Goal: Task Accomplishment & Management: Complete application form

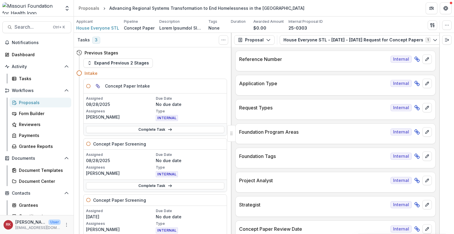
scroll to position [21, 0]
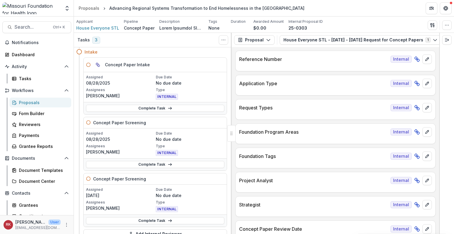
click at [104, 111] on div "Complete Task" at bounding box center [155, 108] width 143 height 12
click at [105, 106] on link "Complete Task" at bounding box center [155, 108] width 138 height 7
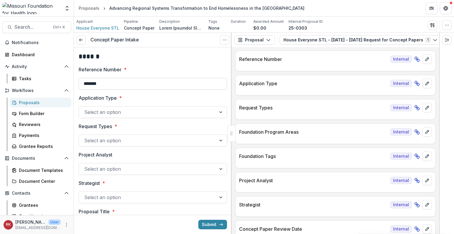
click at [119, 87] on input "*******" at bounding box center [153, 84] width 148 height 12
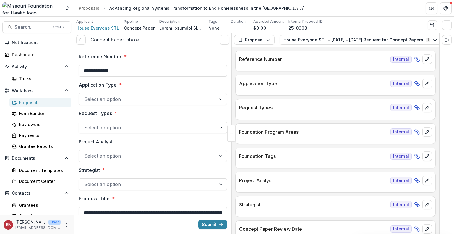
scroll to position [14, 0]
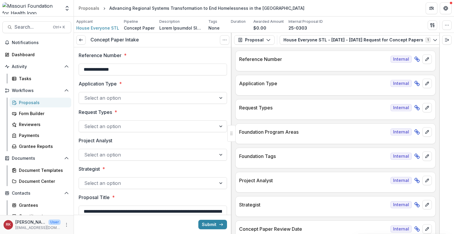
type input "**********"
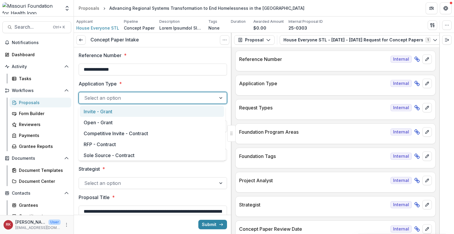
click at [118, 100] on div at bounding box center [147, 98] width 126 height 8
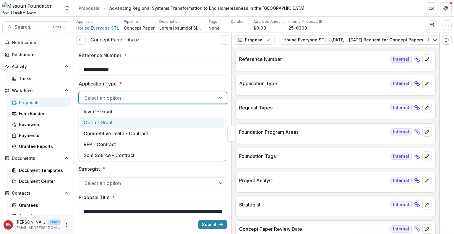
click at [113, 120] on div "Open - Grant" at bounding box center [152, 122] width 144 height 11
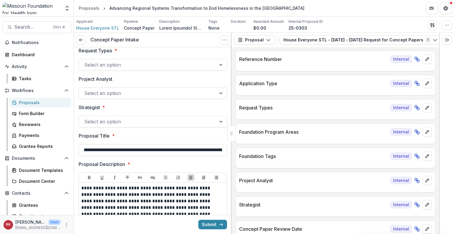
scroll to position [76, 0]
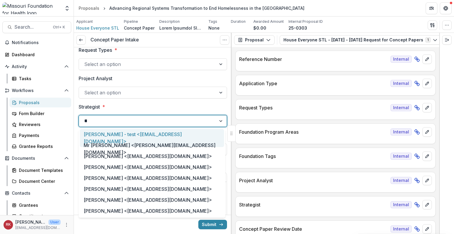
type input "**"
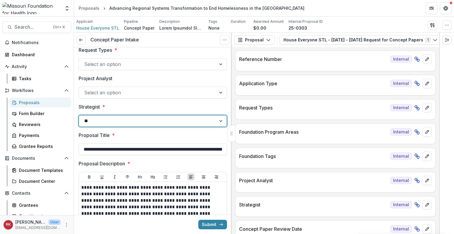
type input "***"
click at [144, 134] on div "[PERSON_NAME] <[EMAIL_ADDRESS][DOMAIN_NAME]>" at bounding box center [152, 134] width 144 height 11
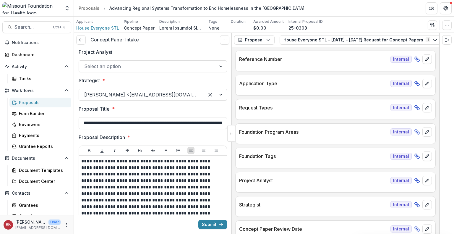
scroll to position [0, 64]
drag, startPoint x: 125, startPoint y: 123, endPoint x: 235, endPoint y: 113, distance: 110.9
click at [235, 113] on div "**********" at bounding box center [264, 133] width 380 height 201
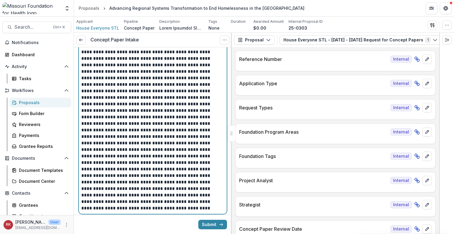
scroll to position [0, 0]
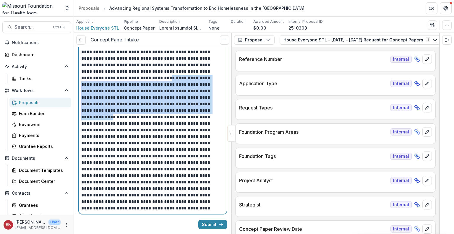
drag, startPoint x: 133, startPoint y: 75, endPoint x: 164, endPoint y: 111, distance: 47.9
click at [164, 111] on p at bounding box center [152, 130] width 142 height 162
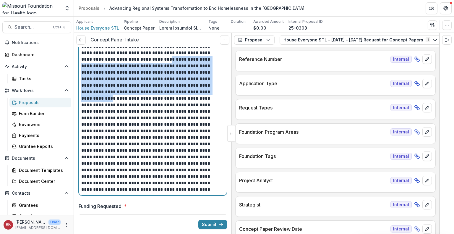
scroll to position [230, 0]
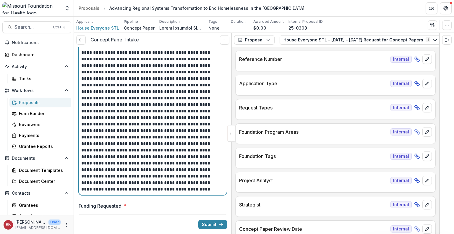
click at [129, 112] on p at bounding box center [152, 111] width 142 height 162
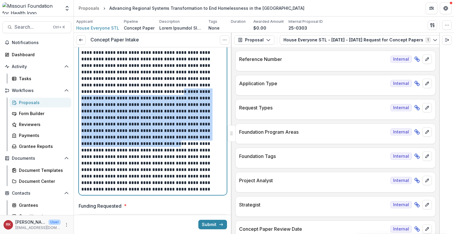
drag, startPoint x: 111, startPoint y: 93, endPoint x: 150, endPoint y: 137, distance: 58.6
click at [150, 137] on p at bounding box center [152, 111] width 142 height 162
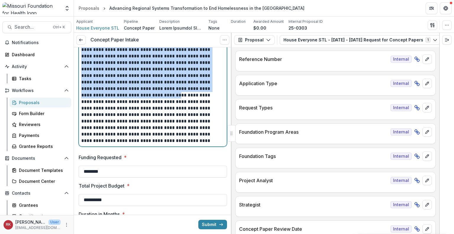
scroll to position [280, 0]
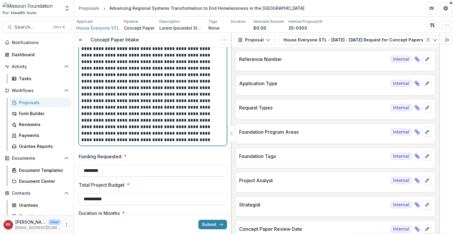
click at [145, 118] on p at bounding box center [152, 62] width 142 height 162
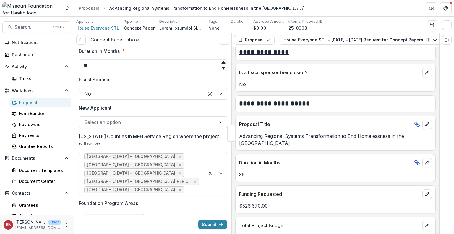
scroll to position [447, 0]
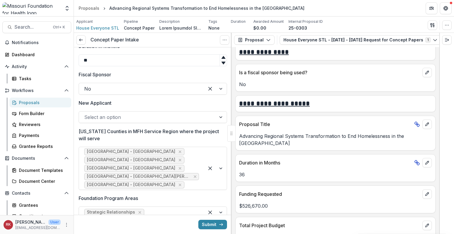
click at [119, 116] on div at bounding box center [147, 117] width 126 height 8
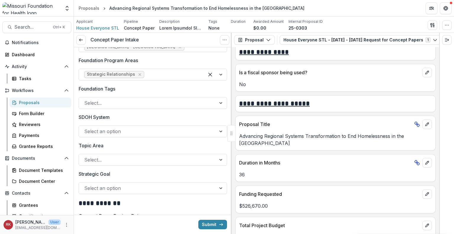
scroll to position [585, 0]
click at [119, 102] on div at bounding box center [147, 102] width 126 height 8
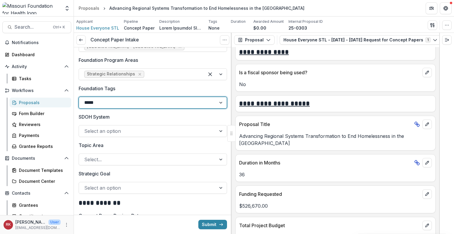
type input "******"
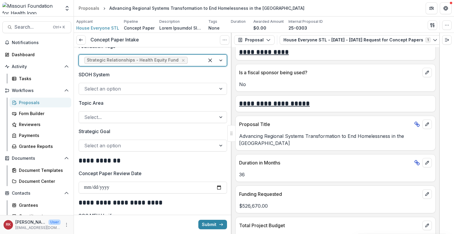
scroll to position [628, 0]
click at [100, 151] on div "**********" at bounding box center [153, 56] width 148 height 1273
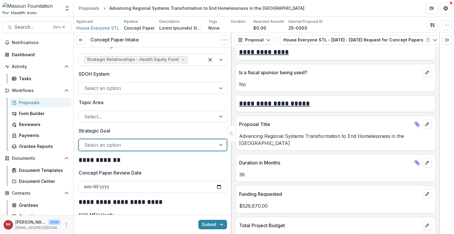
click at [99, 147] on div at bounding box center [147, 145] width 126 height 8
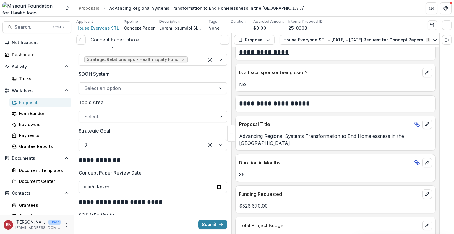
click at [222, 185] on input "Concept Paper Review Date" at bounding box center [153, 187] width 148 height 12
click at [217, 186] on input "Concept Paper Review Date" at bounding box center [153, 187] width 148 height 12
type input "**********"
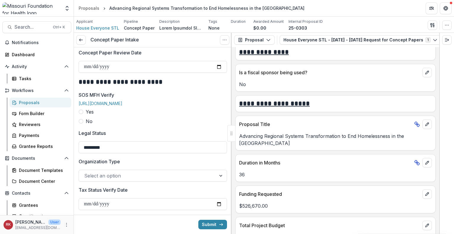
scroll to position [750, 0]
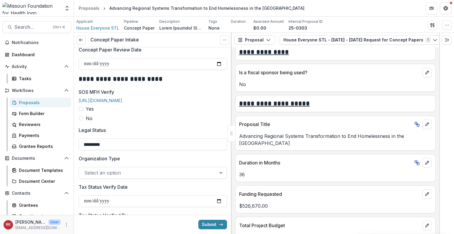
click at [81, 111] on span at bounding box center [81, 108] width 5 height 5
click at [218, 147] on input "SOS MFH Verify Date" at bounding box center [153, 144] width 148 height 12
type input "**********"
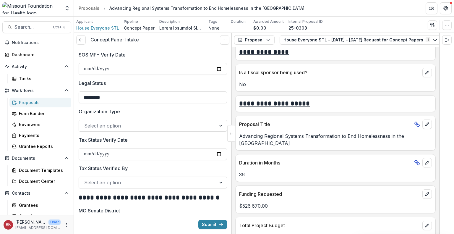
scroll to position [838, 0]
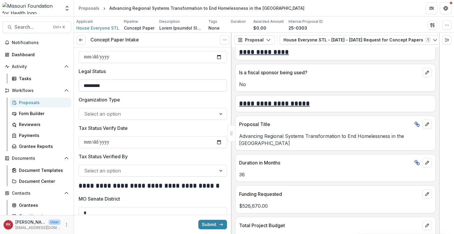
click at [115, 89] on input "*********" at bounding box center [153, 85] width 148 height 12
type input "**********"
click at [124, 118] on div at bounding box center [147, 114] width 126 height 8
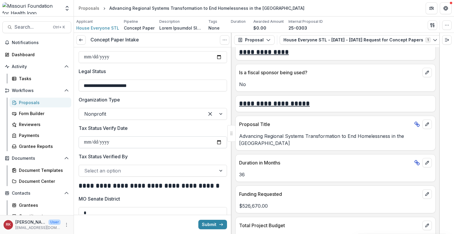
click at [215, 146] on input "Tax Status Verify Date" at bounding box center [153, 142] width 148 height 12
type input "**********"
click at [106, 175] on div at bounding box center [147, 170] width 126 height 8
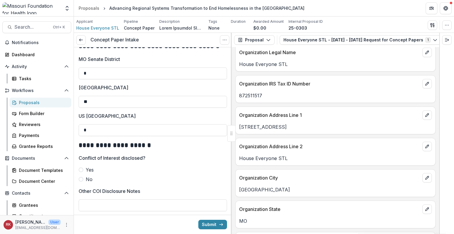
scroll to position [333, 0]
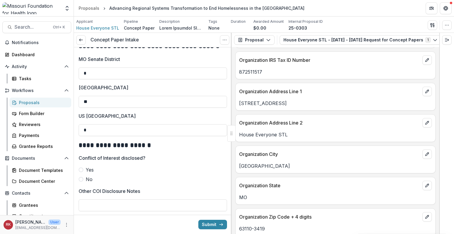
drag, startPoint x: 298, startPoint y: 100, endPoint x: 237, endPoint y: 103, distance: 60.7
click at [237, 103] on div "[STREET_ADDRESS]" at bounding box center [335, 103] width 200 height 7
copy p "[STREET_ADDRESS]"
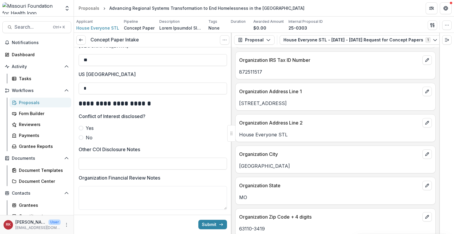
scroll to position [1023, 0]
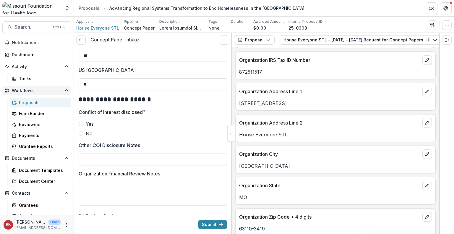
drag, startPoint x: 95, startPoint y: 91, endPoint x: 58, endPoint y: 87, distance: 36.2
click at [58, 87] on main "**********" at bounding box center [227, 125] width 454 height 217
type input "*"
click at [193, 127] on label "Yes" at bounding box center [153, 123] width 148 height 7
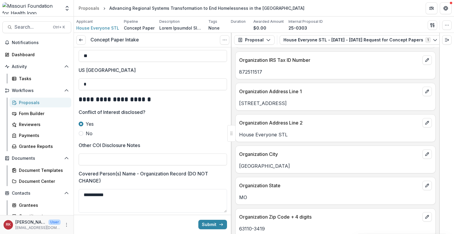
click at [81, 136] on span at bounding box center [81, 133] width 5 height 5
click at [82, 126] on span at bounding box center [81, 123] width 5 height 5
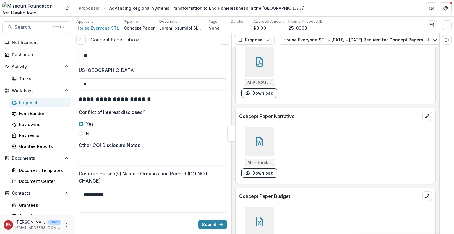
scroll to position [1938, 0]
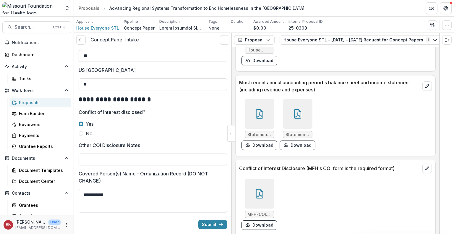
click at [253, 186] on div at bounding box center [260, 194] width 30 height 30
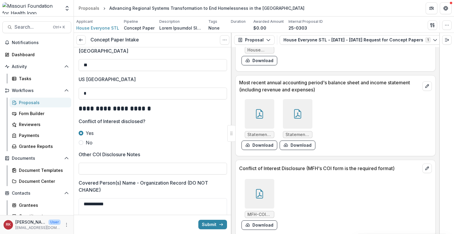
scroll to position [1016, 0]
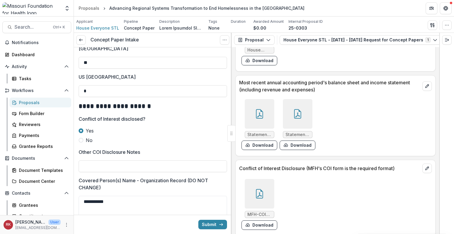
click at [256, 189] on icon at bounding box center [259, 193] width 9 height 9
click at [5, 233] on icon "Close" at bounding box center [2, 237] width 5 height 5
click at [259, 222] on button "Download" at bounding box center [259, 224] width 36 height 9
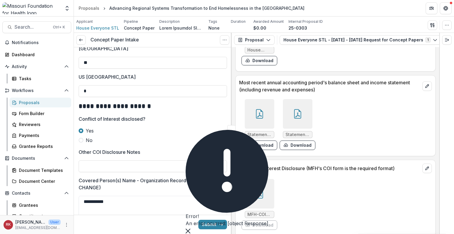
click at [190, 228] on icon "Close" at bounding box center [188, 230] width 5 height 5
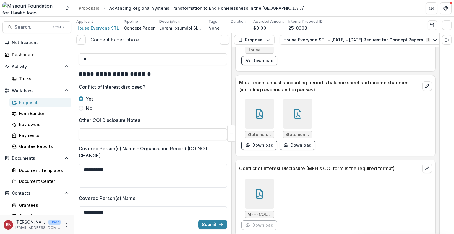
scroll to position [1048, 0]
click at [84, 40] on link at bounding box center [80, 39] width 9 height 9
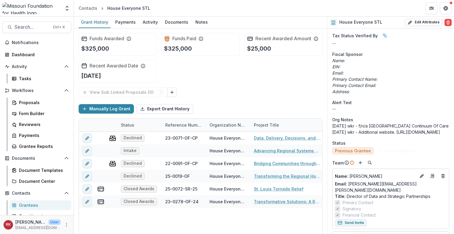
scroll to position [206, 0]
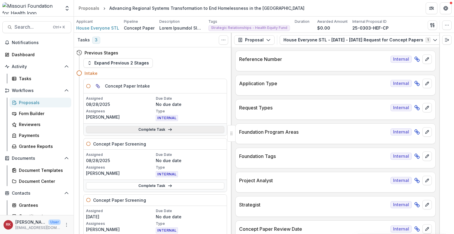
click at [147, 131] on link "Complete Task" at bounding box center [155, 129] width 138 height 7
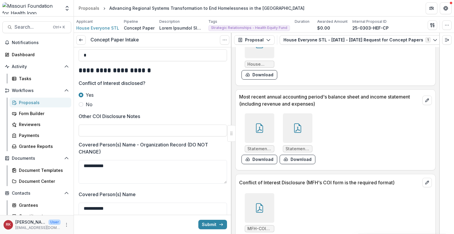
scroll to position [1938, 0]
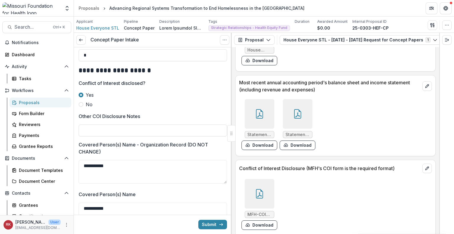
click at [256, 189] on icon at bounding box center [259, 193] width 7 height 9
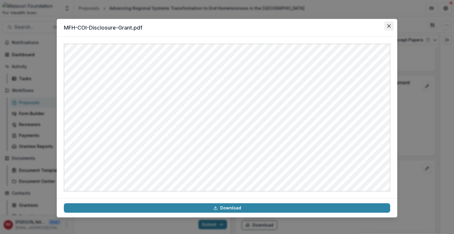
click at [390, 26] on icon "Close" at bounding box center [389, 26] width 4 height 4
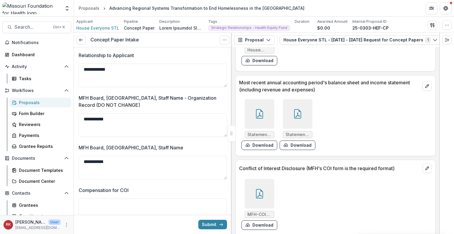
scroll to position [1369, 0]
click at [126, 126] on textarea "**********" at bounding box center [153, 125] width 148 height 24
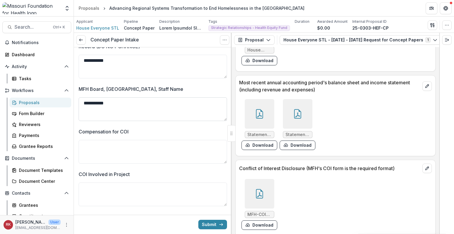
scroll to position [1426, 0]
click at [116, 163] on textarea "Compensation for COI" at bounding box center [153, 152] width 148 height 24
type textarea "**"
click at [114, 194] on textarea "COI Involved in Project" at bounding box center [153, 194] width 148 height 24
type textarea "**"
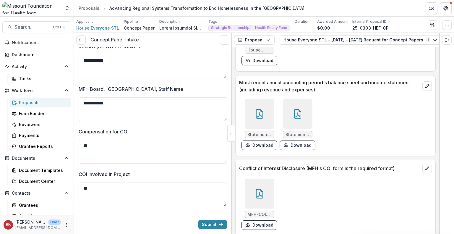
click at [250, 181] on div at bounding box center [260, 194] width 30 height 30
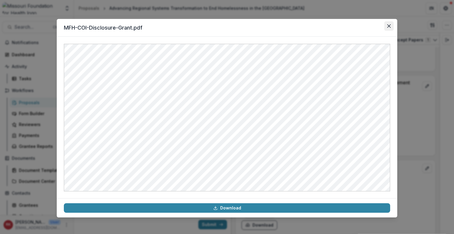
click at [388, 28] on button "Close" at bounding box center [388, 25] width 9 height 9
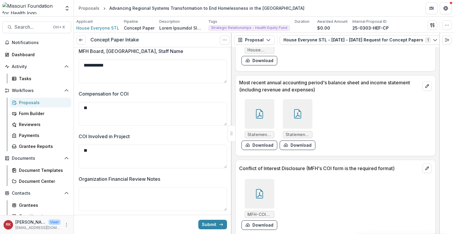
scroll to position [1469, 0]
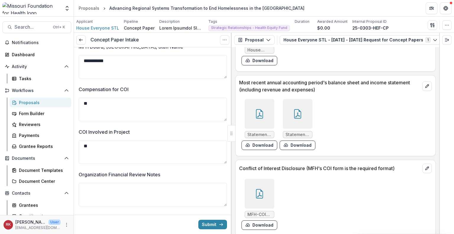
drag, startPoint x: 120, startPoint y: 155, endPoint x: 80, endPoint y: 143, distance: 41.6
click at [80, 143] on div "COI Involved in Project **" at bounding box center [153, 147] width 148 height 38
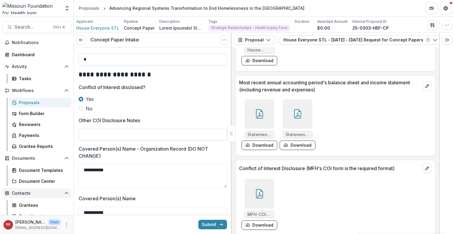
scroll to position [62, 0]
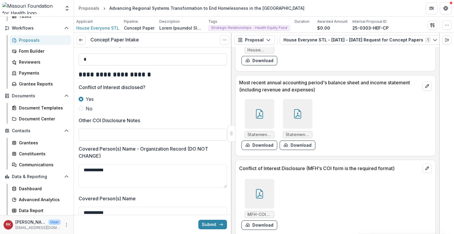
click at [255, 110] on icon at bounding box center [259, 113] width 9 height 9
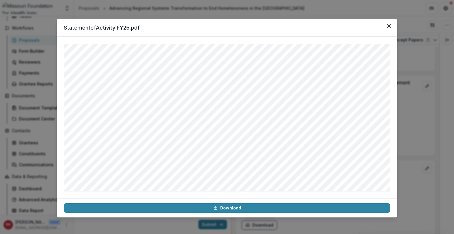
click at [418, 110] on div "StatementofActivity FY25.pdf Download" at bounding box center [227, 117] width 454 height 234
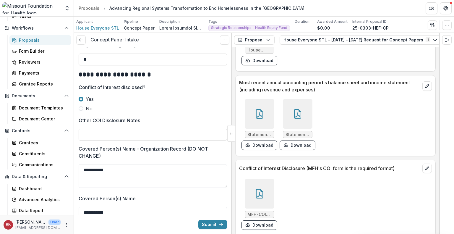
click at [291, 111] on div at bounding box center [298, 114] width 30 height 30
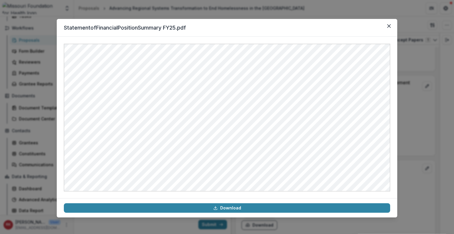
click at [414, 114] on div "StatementofFinancialPositionSummary FY25.pdf Download" at bounding box center [227, 117] width 454 height 234
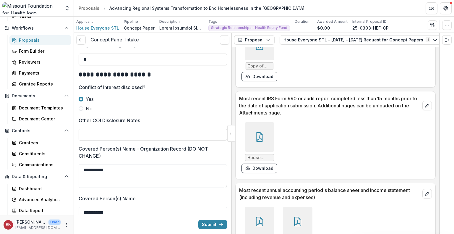
scroll to position [1828, 0]
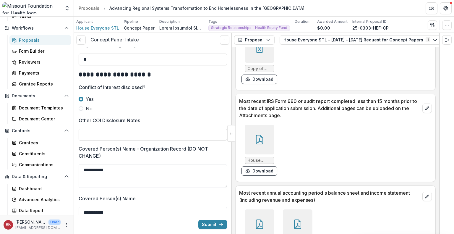
click at [265, 125] on div at bounding box center [260, 140] width 30 height 30
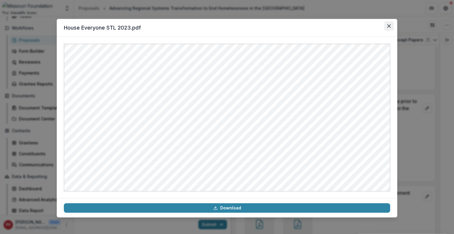
click at [389, 25] on icon "Close" at bounding box center [389, 26] width 4 height 4
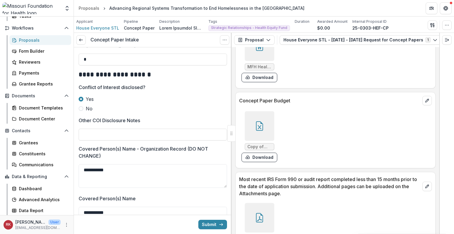
scroll to position [1747, 0]
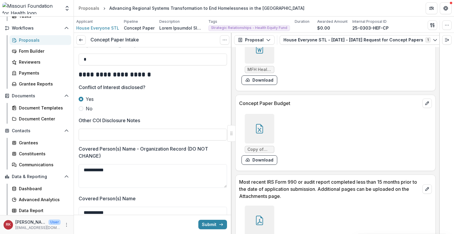
click at [256, 125] on icon at bounding box center [259, 128] width 9 height 9
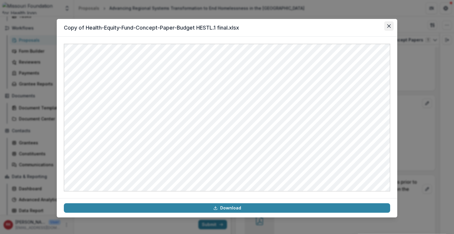
click at [391, 27] on button "Close" at bounding box center [388, 25] width 9 height 9
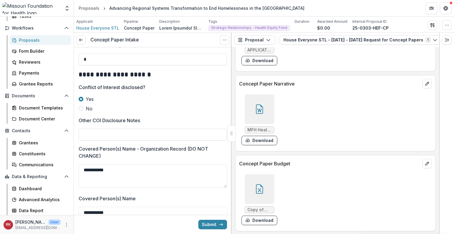
scroll to position [1686, 0]
click at [257, 98] on div at bounding box center [260, 110] width 30 height 30
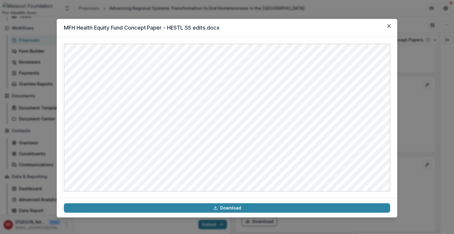
click at [390, 21] on button "Close" at bounding box center [388, 25] width 9 height 9
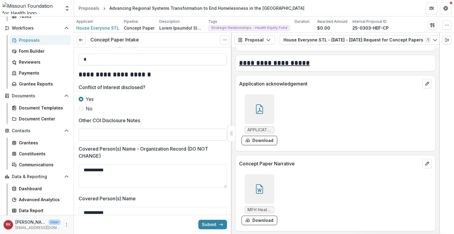
scroll to position [1609, 0]
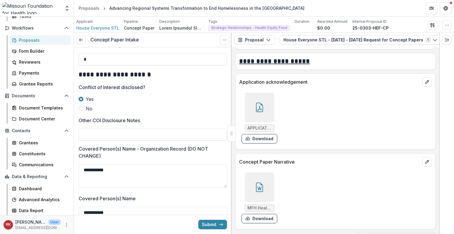
click at [257, 103] on icon at bounding box center [259, 107] width 9 height 9
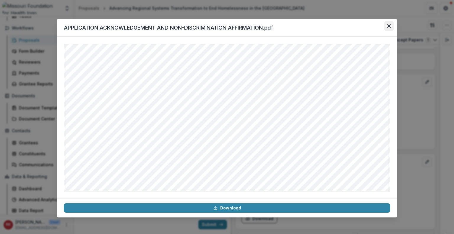
click at [390, 26] on icon "Close" at bounding box center [389, 26] width 4 height 4
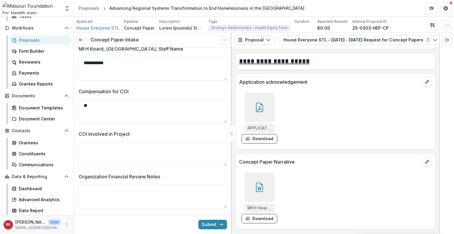
scroll to position [1595, 0]
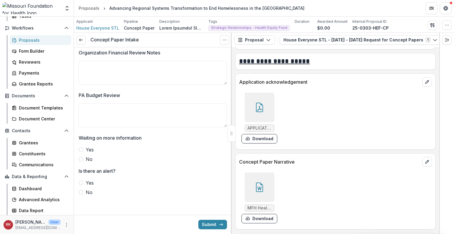
click at [82, 160] on span at bounding box center [81, 159] width 5 height 5
click at [82, 193] on span at bounding box center [81, 192] width 5 height 5
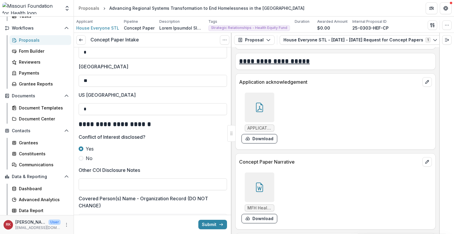
scroll to position [997, 0]
click at [93, 188] on input "Other COI Disclosure Notes" at bounding box center [153, 185] width 148 height 12
drag, startPoint x: 193, startPoint y: 184, endPoint x: 118, endPoint y: 195, distance: 75.3
drag, startPoint x: 147, startPoint y: 190, endPoint x: 137, endPoint y: 188, distance: 9.2
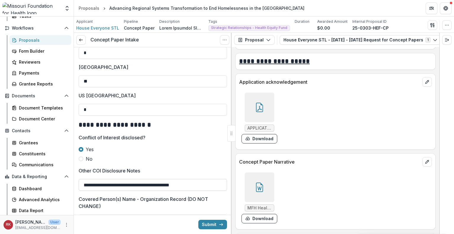
click at [137, 188] on input "**********" at bounding box center [153, 185] width 148 height 12
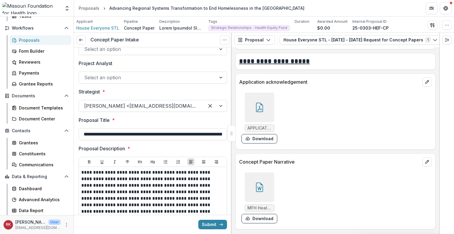
scroll to position [0, 0]
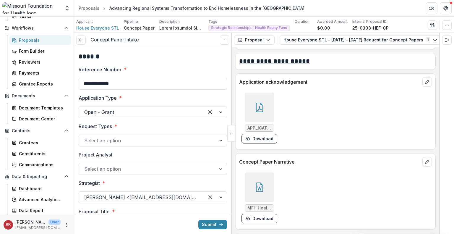
type input "**********"
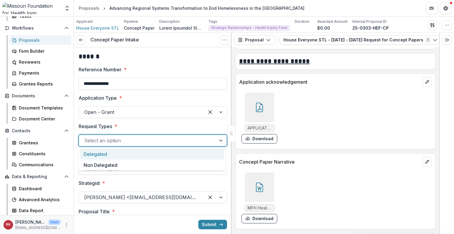
click at [147, 139] on div at bounding box center [147, 140] width 126 height 8
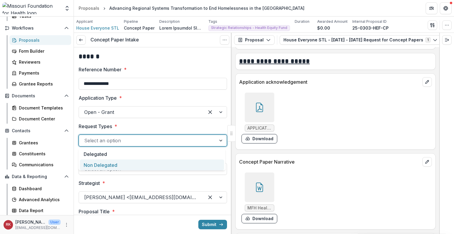
click at [130, 162] on div "Non Delegated" at bounding box center [152, 164] width 144 height 11
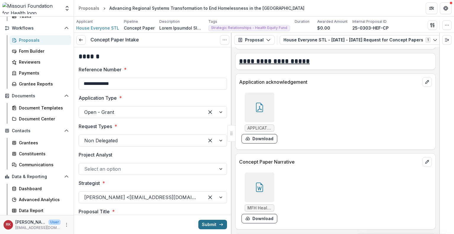
click at [209, 222] on button "Submit" at bounding box center [212, 224] width 29 height 9
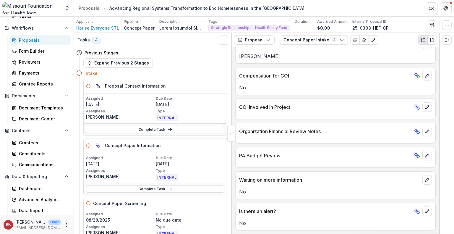
scroll to position [1390, 0]
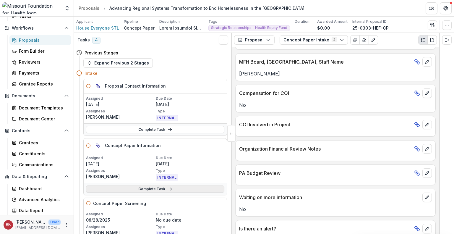
click at [157, 186] on link "Complete Task" at bounding box center [155, 188] width 138 height 7
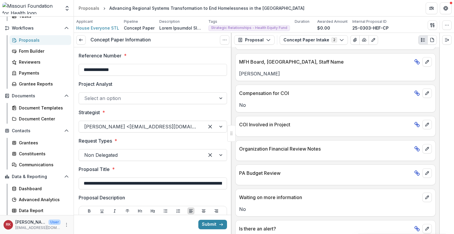
type input "********"
type input "**********"
click at [220, 41] on button "Options" at bounding box center [224, 39] width 9 height 9
click at [195, 54] on link "View task" at bounding box center [196, 53] width 63 height 10
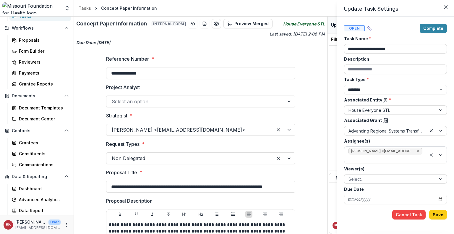
click at [418, 152] on icon "Remove Wendy Rohrbach <wrohrbach@mffh.org> (wrohrbach@mffh.org)" at bounding box center [417, 151] width 5 height 5
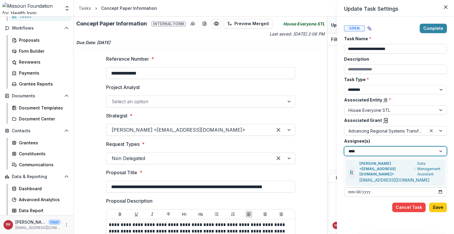
type input "*****"
click at [383, 165] on p "Renee Klann <rklann@mffh.org>" at bounding box center [385, 169] width 53 height 16
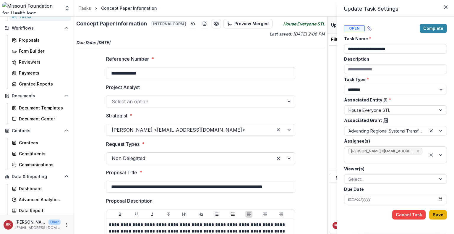
click at [437, 212] on button "Save" at bounding box center [438, 214] width 18 height 9
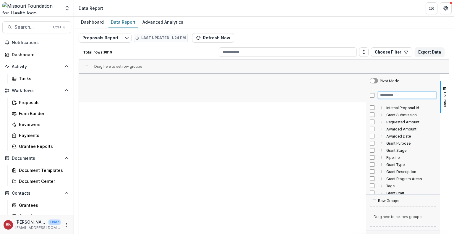
click at [388, 97] on input "Filter Columns Input" at bounding box center [407, 95] width 58 height 7
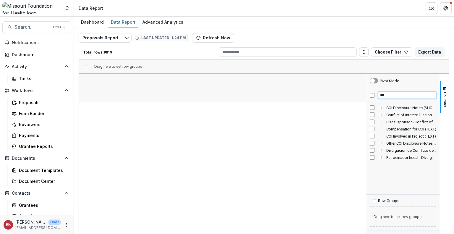
type input "***"
click at [112, 85] on div "Other COI Disclosure Notes (SHORT_TEXT)" at bounding box center [106, 80] width 44 height 11
click at [112, 85] on div "Other COI Disclosure Notes (SHORT_TEXT) 1" at bounding box center [106, 80] width 44 height 11
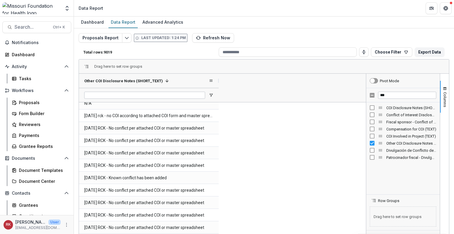
drag, startPoint x: 138, startPoint y: 81, endPoint x: 223, endPoint y: 79, distance: 85.1
click at [220, 79] on div at bounding box center [218, 81] width 2 height 14
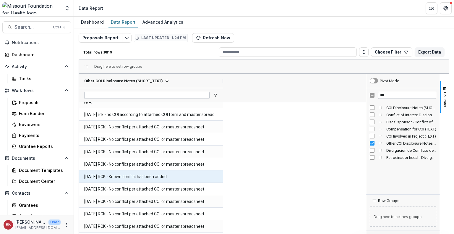
scroll to position [19, 0]
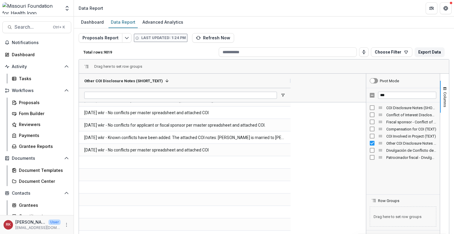
drag, startPoint x: 223, startPoint y: 80, endPoint x: 290, endPoint y: 96, distance: 69.2
click at [290, 96] on div "Other COI Disclosure Notes (SHORT_TEXT) 1" at bounding box center [185, 88] width 213 height 28
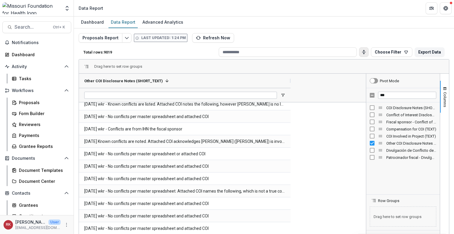
click at [364, 53] on icon "Toggle auto height" at bounding box center [363, 52] width 5 height 5
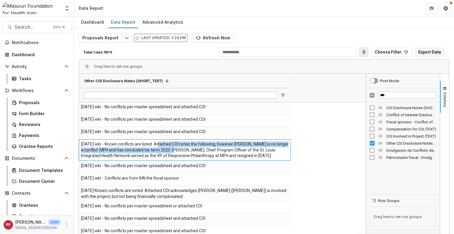
drag, startPoint x: 158, startPoint y: 144, endPoint x: 177, endPoint y: 150, distance: 19.9
click at [177, 150] on \(SHORT_TEXT\)-688 "08/21/25 wkr - Known conflicts are listed. Attached COI notes the following, ho…" at bounding box center [184, 149] width 207 height 17
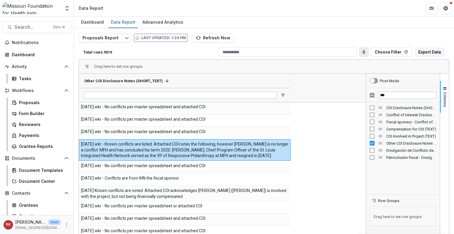
click at [186, 150] on \(SHORT_TEXT\)-688 "08/21/25 wkr - Known conflicts are listed. Attached COI notes the following, ho…" at bounding box center [184, 149] width 207 height 17
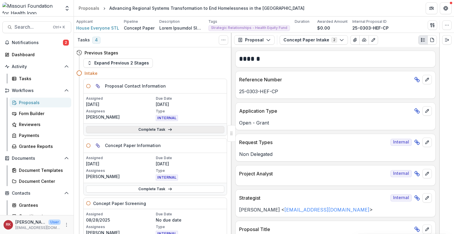
click at [170, 129] on icon at bounding box center [170, 129] width 5 height 5
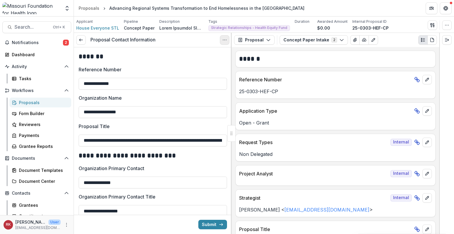
click at [223, 41] on icon "Options" at bounding box center [224, 40] width 5 height 5
click at [210, 56] on link "View task" at bounding box center [196, 53] width 63 height 10
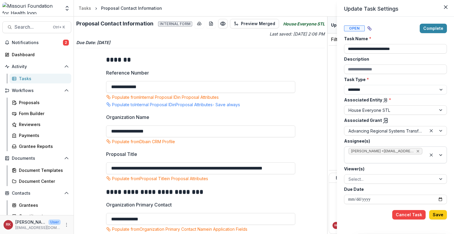
click at [417, 151] on icon "Remove Wendy Rohrbach <wrohrbach@mffh.org> (wrohrbach@mffh.org)" at bounding box center [418, 151] width 3 height 3
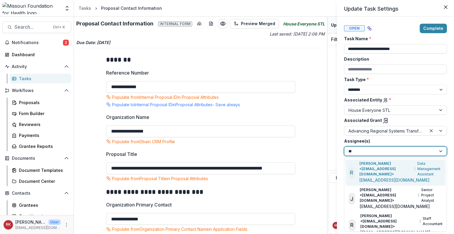
type input "***"
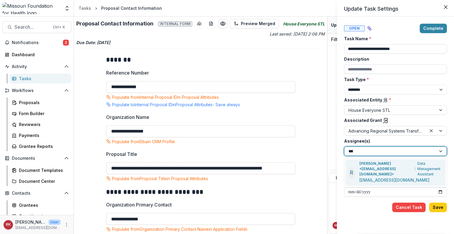
click at [402, 168] on p "[PERSON_NAME] <[EMAIL_ADDRESS][DOMAIN_NAME]>" at bounding box center [385, 169] width 53 height 16
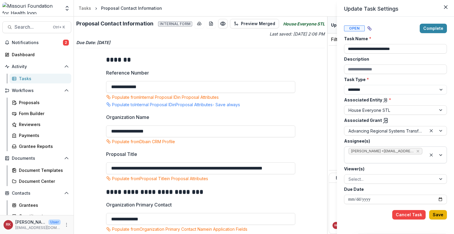
click at [446, 215] on button "Save" at bounding box center [438, 214] width 18 height 9
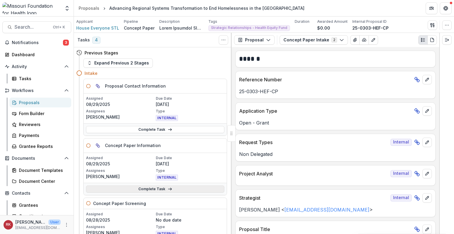
click at [156, 190] on link "Complete Task" at bounding box center [155, 188] width 138 height 7
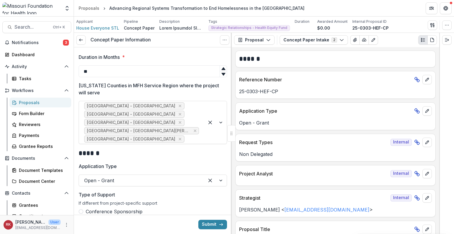
scroll to position [429, 0]
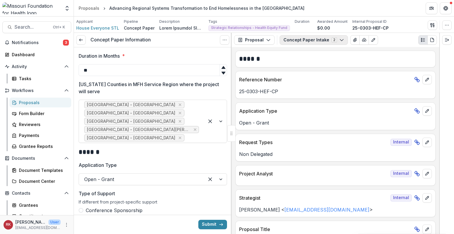
click at [308, 41] on button "Concept Paper Intake 2" at bounding box center [313, 39] width 68 height 9
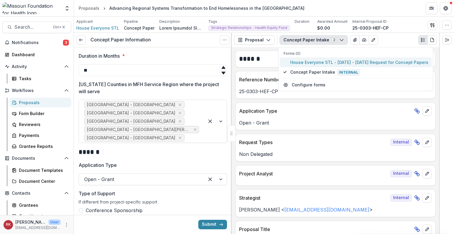
click at [291, 63] on span "House Everyone STL - [DATE] - [DATE] Request for Concept Papers" at bounding box center [359, 62] width 138 height 6
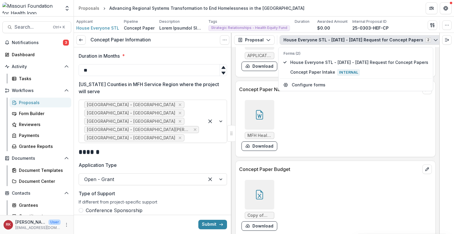
scroll to position [1727, 0]
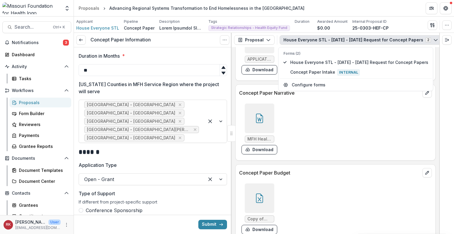
click at [259, 186] on div at bounding box center [260, 198] width 30 height 30
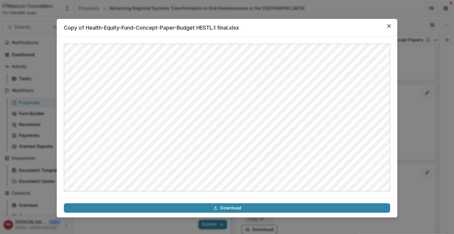
click at [418, 122] on div "Copy of Health-Equity-Fund-Concept-Paper-Budget HESTL.1 final.xlsx Download" at bounding box center [227, 117] width 454 height 234
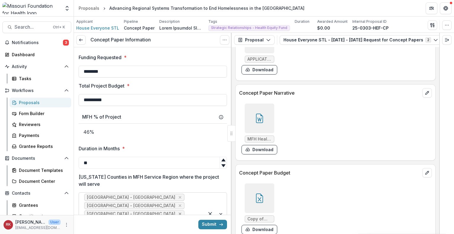
scroll to position [336, 0]
click at [259, 197] on icon at bounding box center [259, 199] width 4 height 4
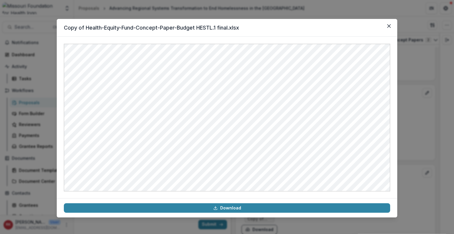
click at [399, 151] on div "Copy of Health-Equity-Fund-Concept-Paper-Budget HESTL.1 final.xlsx Download" at bounding box center [227, 117] width 454 height 234
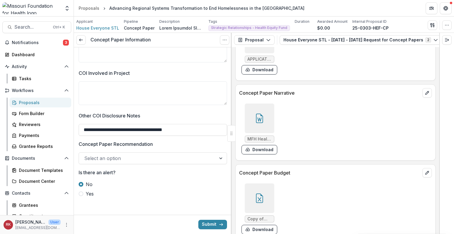
scroll to position [1027, 0]
click at [211, 223] on button "Submit" at bounding box center [212, 224] width 29 height 9
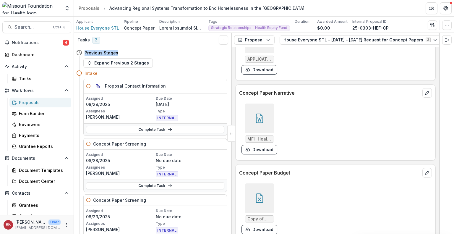
drag, startPoint x: 84, startPoint y: 51, endPoint x: 125, endPoint y: 53, distance: 41.7
click at [125, 53] on div "Previous Stages" at bounding box center [151, 52] width 151 height 11
click at [109, 51] on h4 "Previous Stages" at bounding box center [101, 53] width 34 height 6
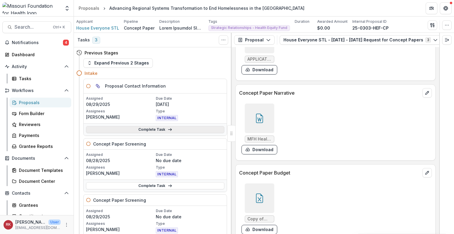
click at [168, 130] on icon at bounding box center [170, 129] width 5 height 5
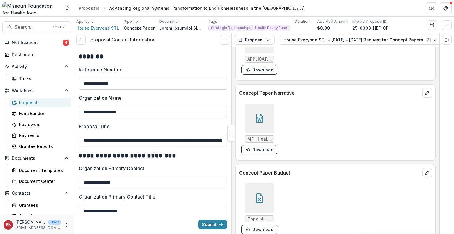
drag, startPoint x: 82, startPoint y: 83, endPoint x: 169, endPoint y: 78, distance: 87.6
click at [169, 78] on input "**********" at bounding box center [153, 84] width 148 height 12
click at [163, 84] on input "**********" at bounding box center [153, 84] width 148 height 12
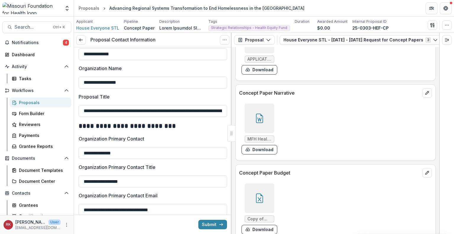
scroll to position [30, 0]
click at [141, 83] on input "**********" at bounding box center [153, 83] width 148 height 12
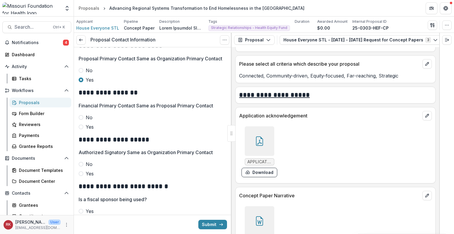
scroll to position [1630, 0]
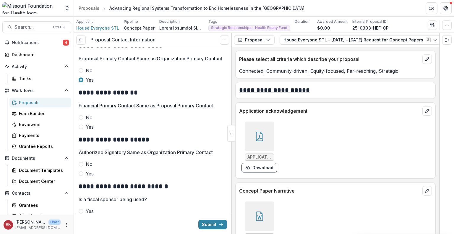
click at [256, 138] on div at bounding box center [260, 136] width 30 height 30
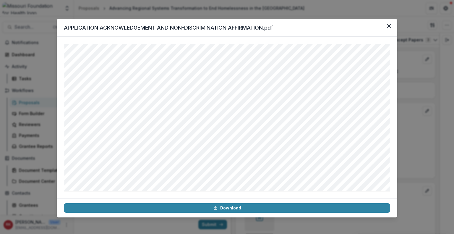
click at [413, 133] on div "APPLICATION ACKNOWLEDGEMENT AND NON-DISCRIMINATION AFFIRMATION.pdf Download" at bounding box center [227, 117] width 454 height 234
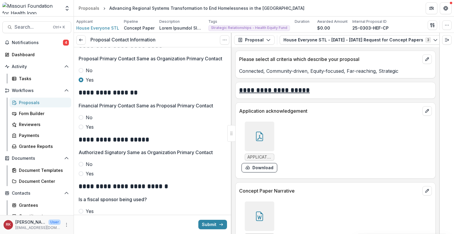
click at [80, 176] on span at bounding box center [81, 173] width 5 height 5
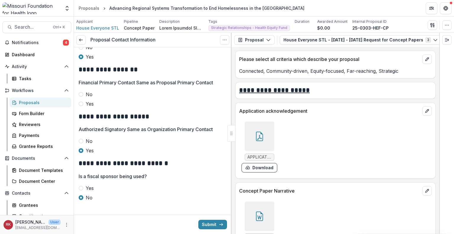
scroll to position [220, 0]
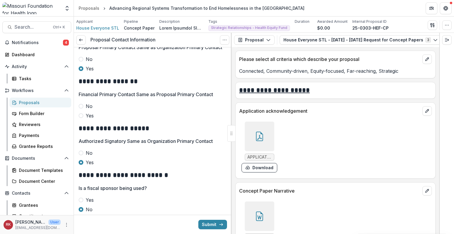
click at [267, 132] on div at bounding box center [260, 136] width 30 height 30
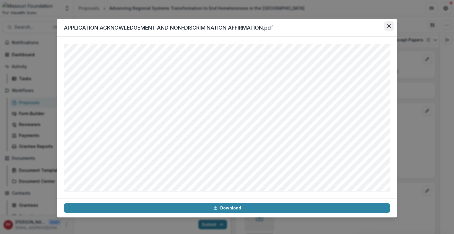
click at [389, 27] on icon "Close" at bounding box center [389, 26] width 4 height 4
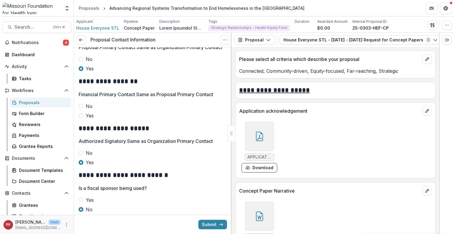
click at [82, 108] on span at bounding box center [81, 106] width 5 height 5
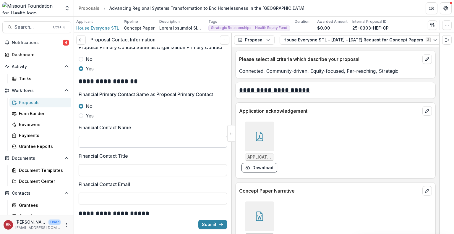
click at [143, 146] on input "Financial Contact Name" at bounding box center [153, 142] width 148 height 12
click at [260, 132] on icon at bounding box center [259, 135] width 9 height 9
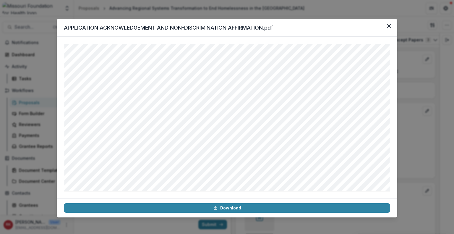
click at [417, 139] on div "APPLICATION ACKNOWLEDGEMENT AND NON-DISCRIMINATION AFFIRMATION.pdf Download" at bounding box center [227, 117] width 454 height 234
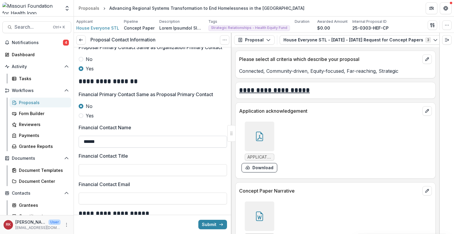
click at [124, 147] on input "*****" at bounding box center [153, 142] width 148 height 12
type input "**********"
click at [251, 133] on div at bounding box center [260, 136] width 30 height 30
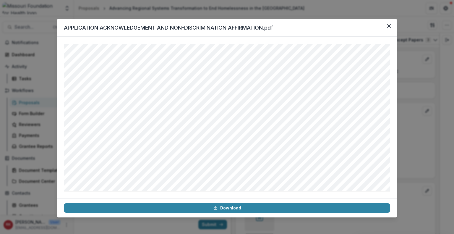
click at [421, 145] on div "APPLICATION ACKNOWLEDGEMENT AND NON-DISCRIMINATION AFFIRMATION.pdf Download" at bounding box center [227, 117] width 454 height 234
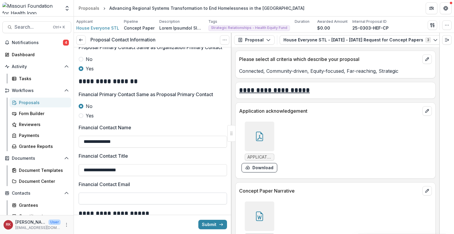
click at [90, 203] on input "Financial Contact Email" at bounding box center [153, 198] width 148 height 12
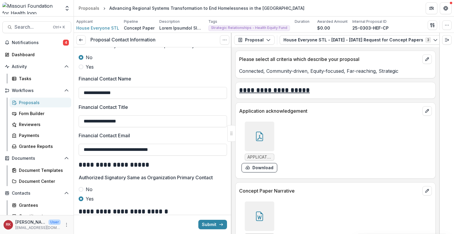
scroll to position [268, 0]
type input "**********"
click at [211, 224] on button "Submit" at bounding box center [212, 224] width 29 height 9
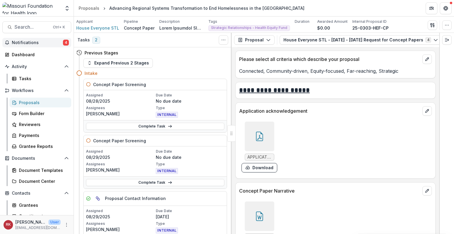
click at [58, 39] on button "Notifications 4" at bounding box center [36, 42] width 69 height 9
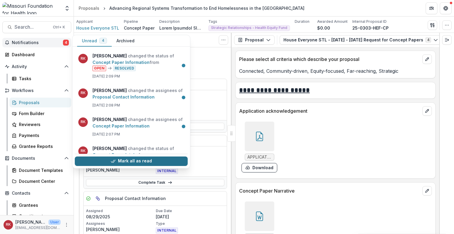
click at [121, 160] on button "Mark all as read" at bounding box center [131, 160] width 113 height 9
